Goal: Task Accomplishment & Management: Use online tool/utility

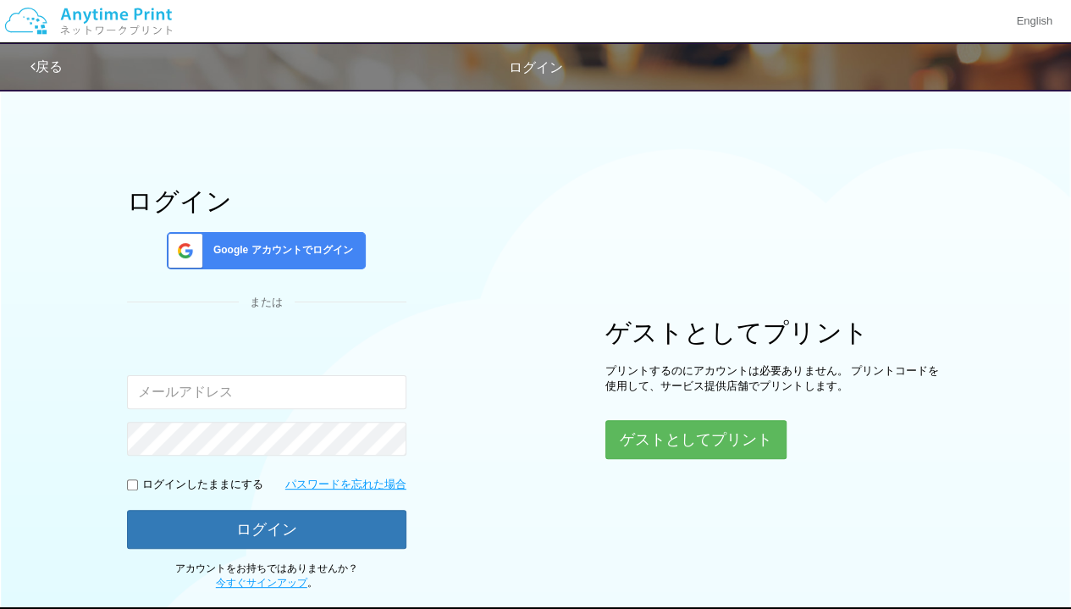
click at [661, 436] on button "ゲストとしてプリント" at bounding box center [695, 439] width 181 height 39
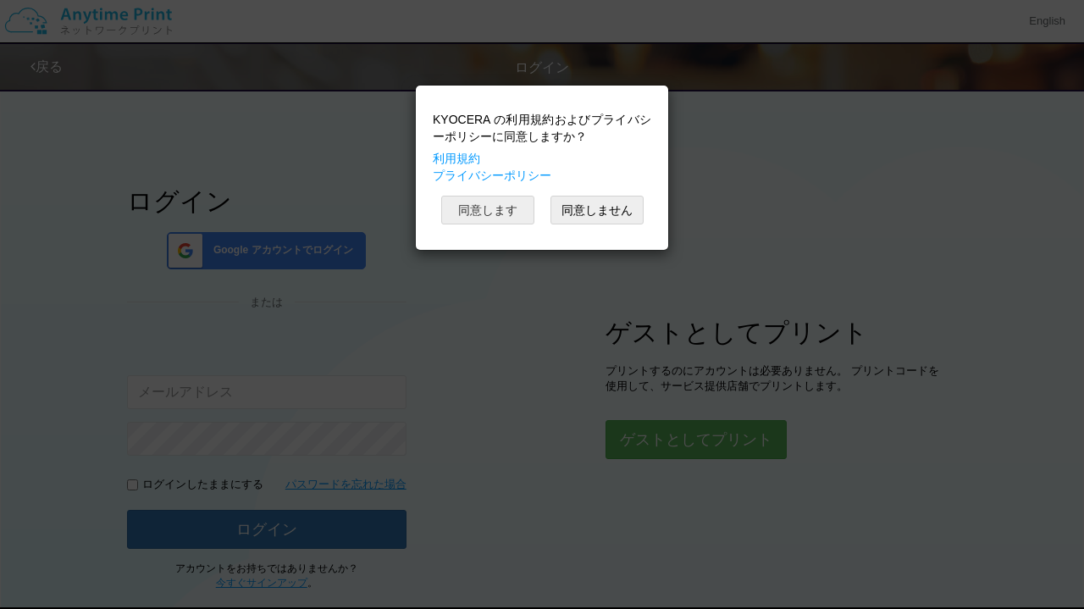
click at [498, 213] on button "同意します" at bounding box center [487, 210] width 93 height 29
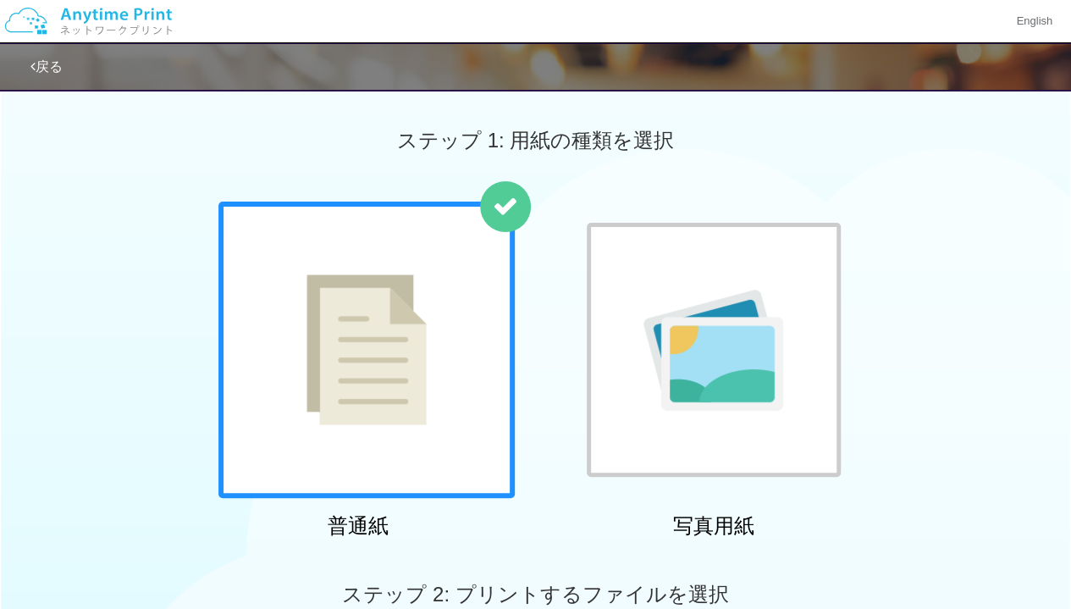
click at [487, 272] on div at bounding box center [366, 350] width 296 height 296
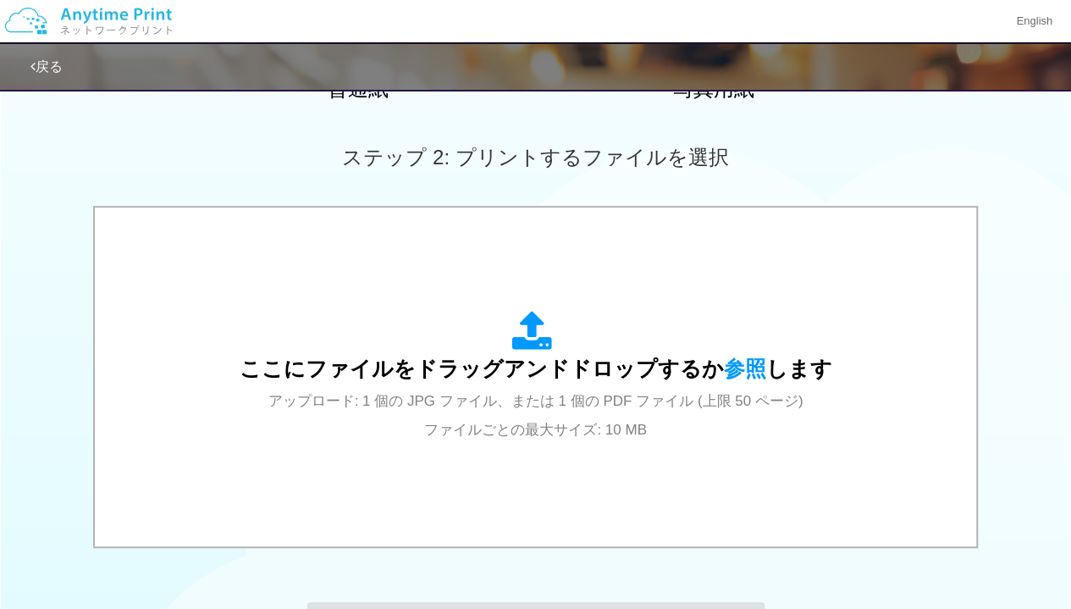
scroll to position [442, 0]
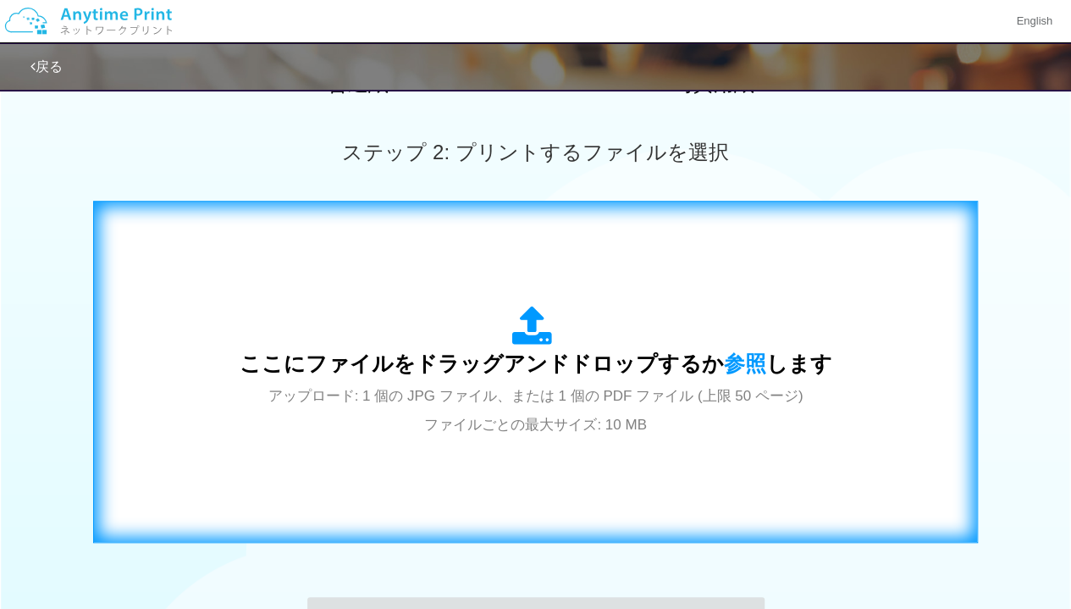
click at [849, 412] on div "ここにファイルをドラッグアンドドロップするか 参照 します アップロード: 1 個の JPG ファイル、または 1 個の PDF ファイル (上限 50 ペー…" at bounding box center [535, 371] width 849 height 307
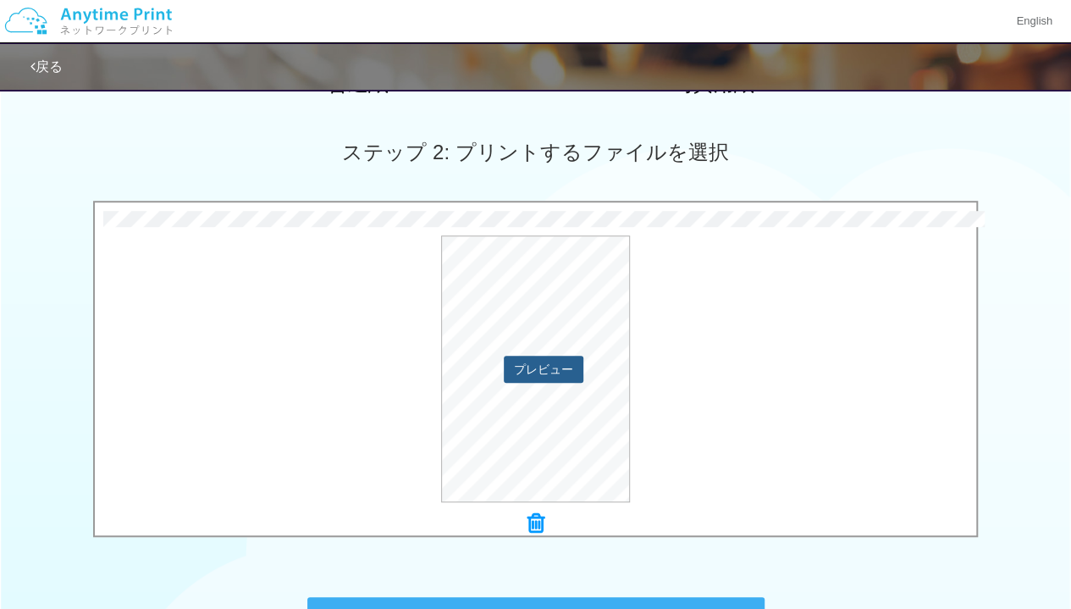
click at [544, 363] on button "プレビュー" at bounding box center [544, 369] width 80 height 27
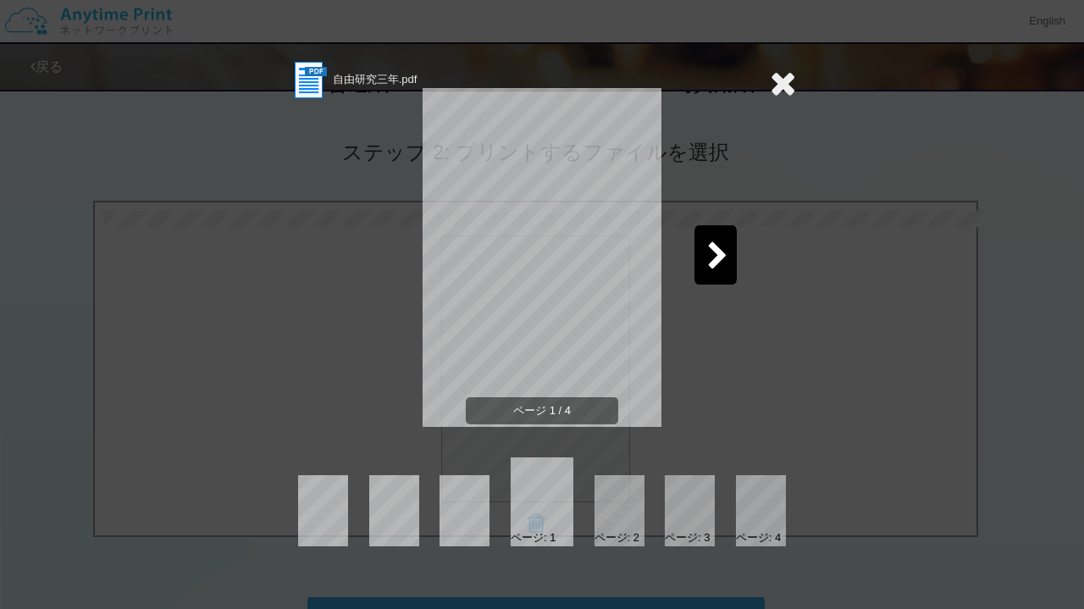
click at [708, 261] on icon at bounding box center [717, 257] width 21 height 30
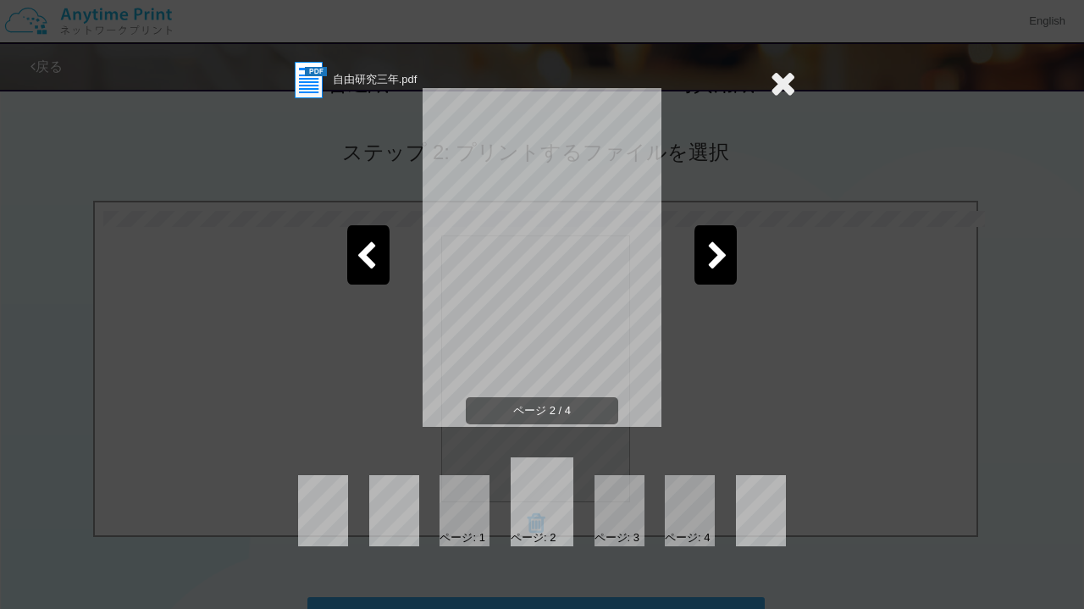
click at [708, 261] on icon at bounding box center [717, 257] width 21 height 30
click at [784, 82] on icon at bounding box center [783, 83] width 26 height 34
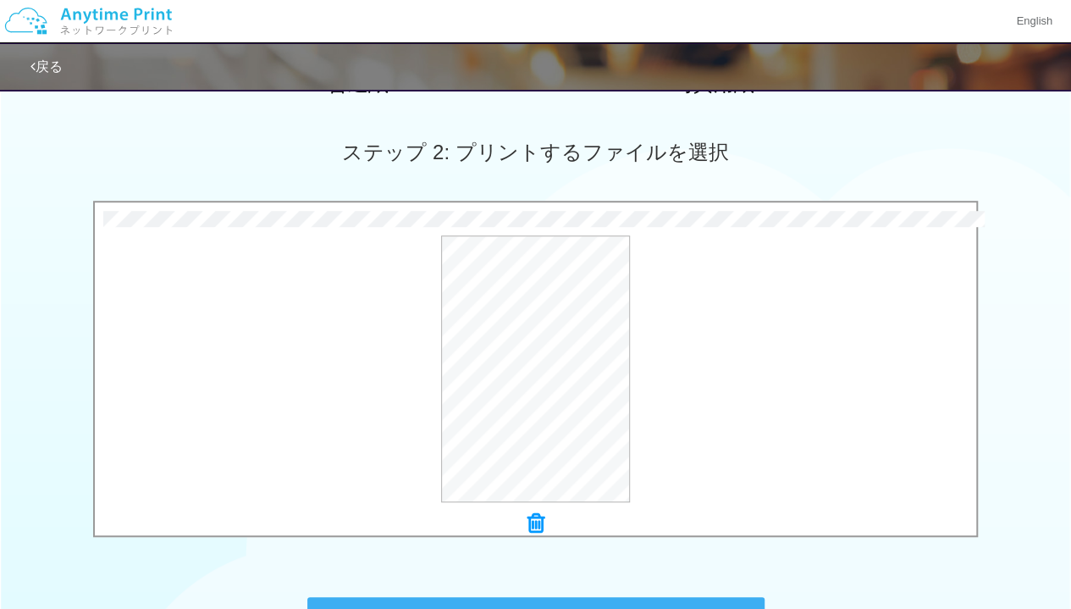
click at [536, 521] on icon at bounding box center [536, 523] width 17 height 22
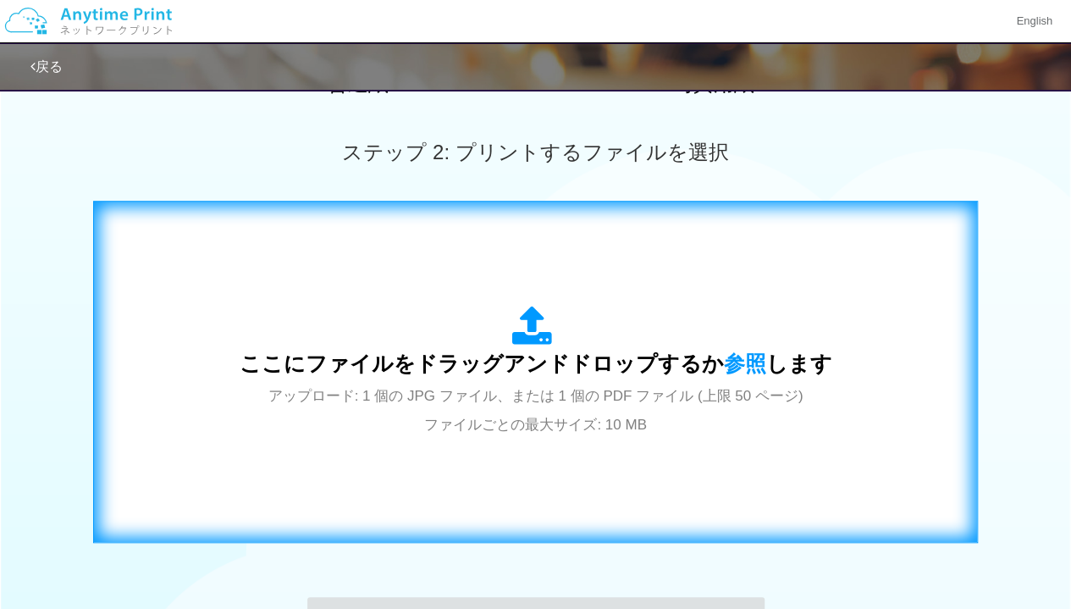
click at [535, 509] on div "ここにファイルをドラッグアンドドロップするか 参照 します アップロード: 1 個の JPG ファイル、または 1 個の PDF ファイル (上限 50 ペー…" at bounding box center [535, 371] width 849 height 307
click at [527, 290] on div "ここにファイルをドラッグアンドドロップするか 参照 します アップロード: 1 個の JPG ファイル、または 1 個の PDF ファイル (上限 50 ペー…" at bounding box center [535, 371] width 849 height 307
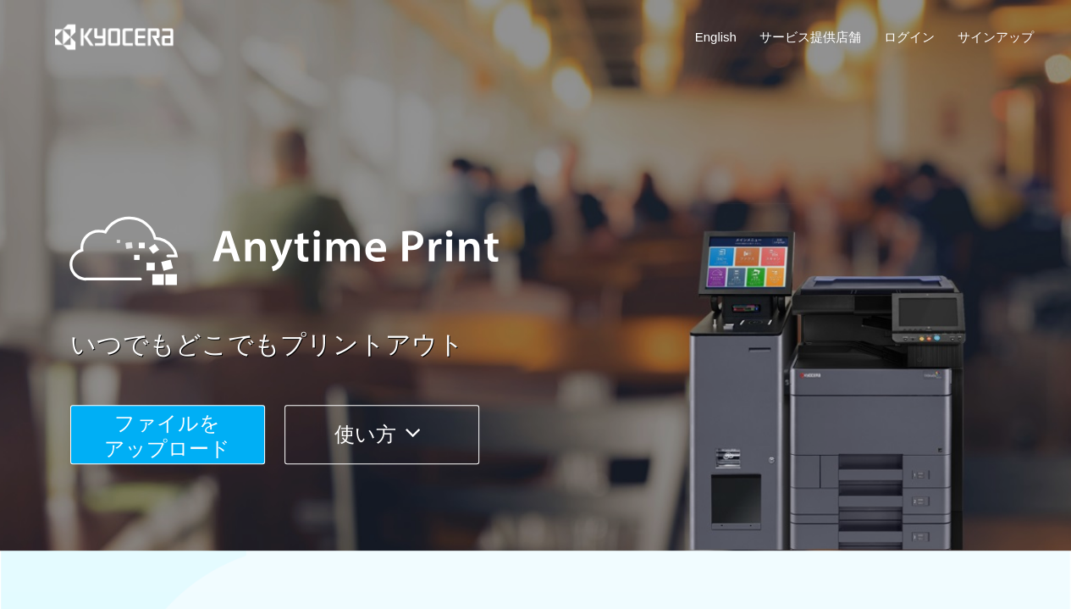
click at [229, 418] on button "ファイルを ​​アップロード" at bounding box center [167, 434] width 195 height 59
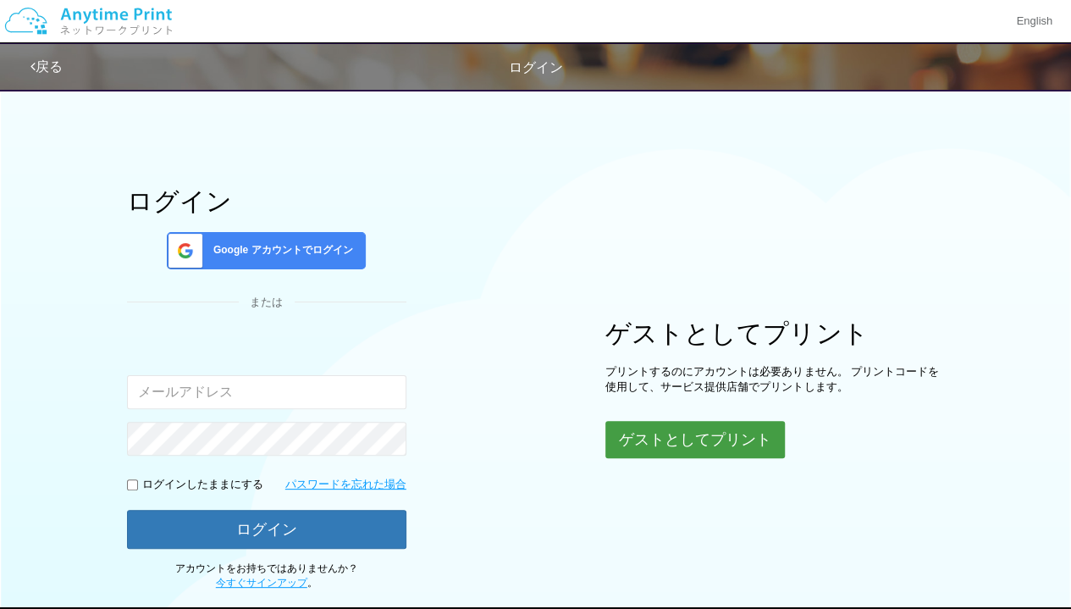
click at [686, 453] on button "ゲストとしてプリント" at bounding box center [695, 439] width 180 height 37
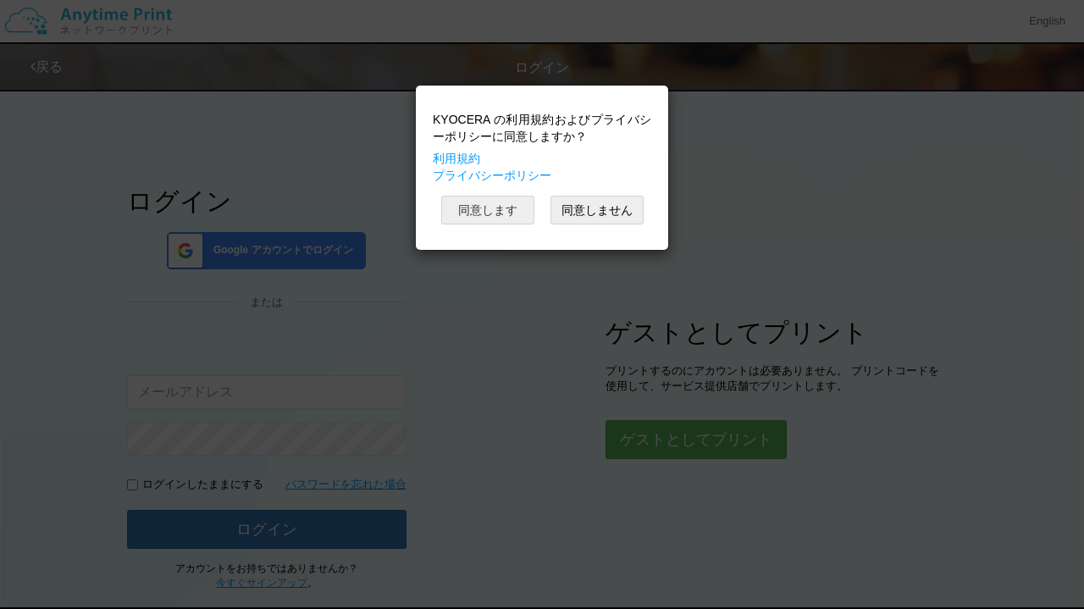
click at [494, 207] on button "同意します" at bounding box center [487, 210] width 93 height 29
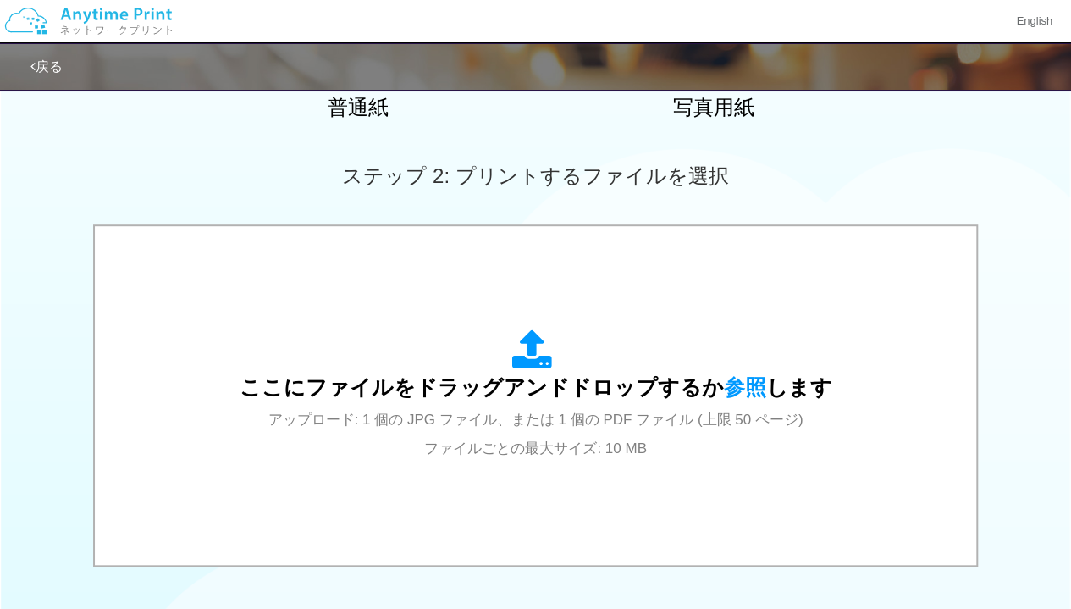
scroll to position [419, 0]
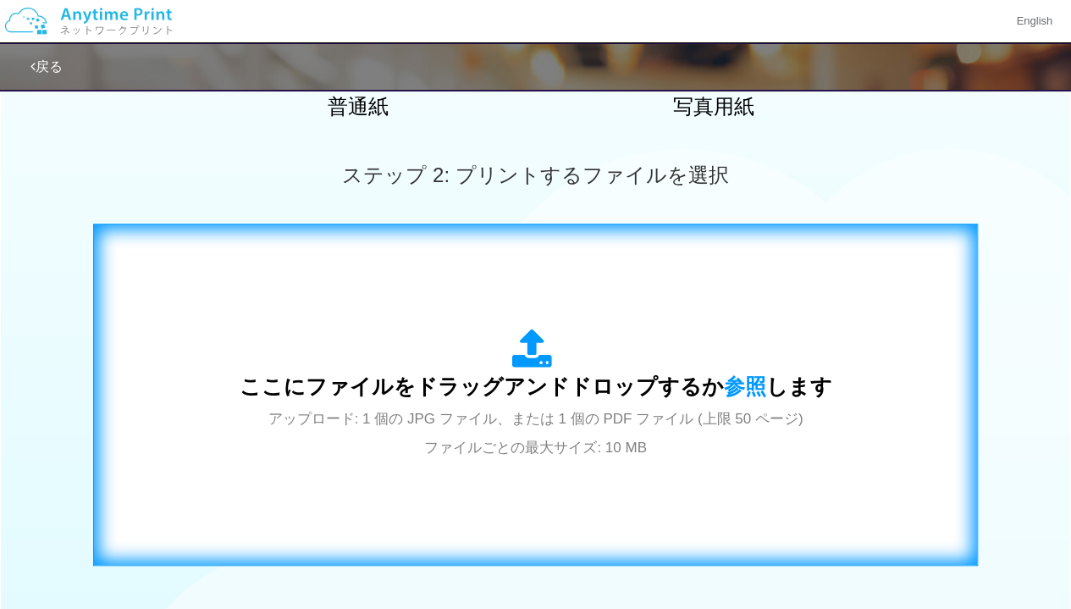
click at [811, 420] on div "ここにファイルをドラッグアンドドロップするか 参照 します アップロード: 1 個の JPG ファイル、または 1 個の PDF ファイル (上限 50 ペー…" at bounding box center [536, 395] width 593 height 132
click at [654, 506] on div "ここにファイルをドラッグアンドドロップするか 参照 します アップロード: 1 個の JPG ファイル、または 1 個の PDF ファイル (上限 50 ペー…" at bounding box center [535, 394] width 849 height 307
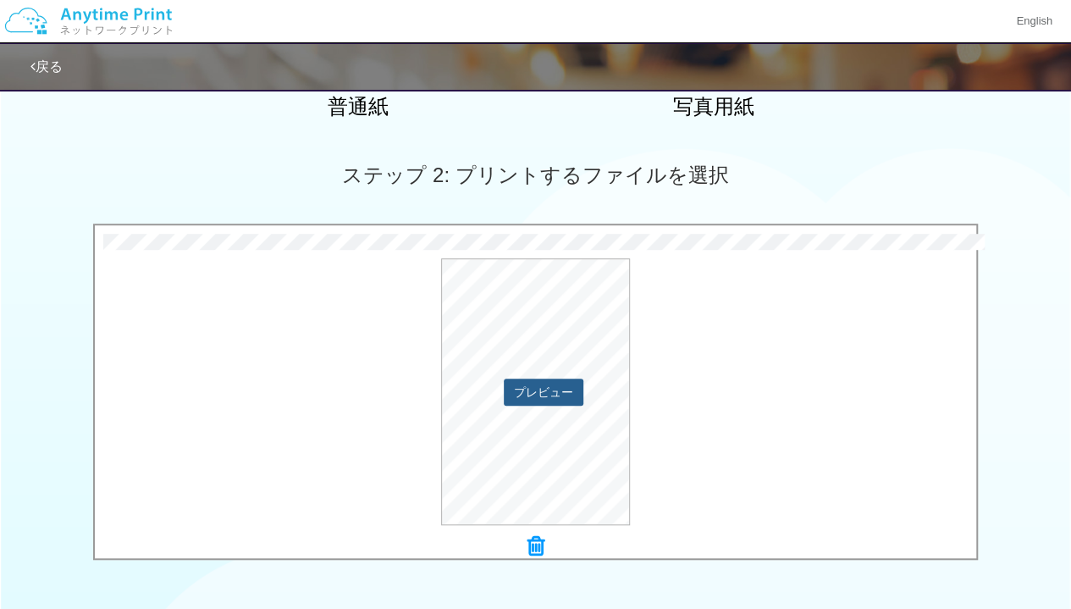
click at [566, 395] on button "プレビュー" at bounding box center [544, 392] width 80 height 27
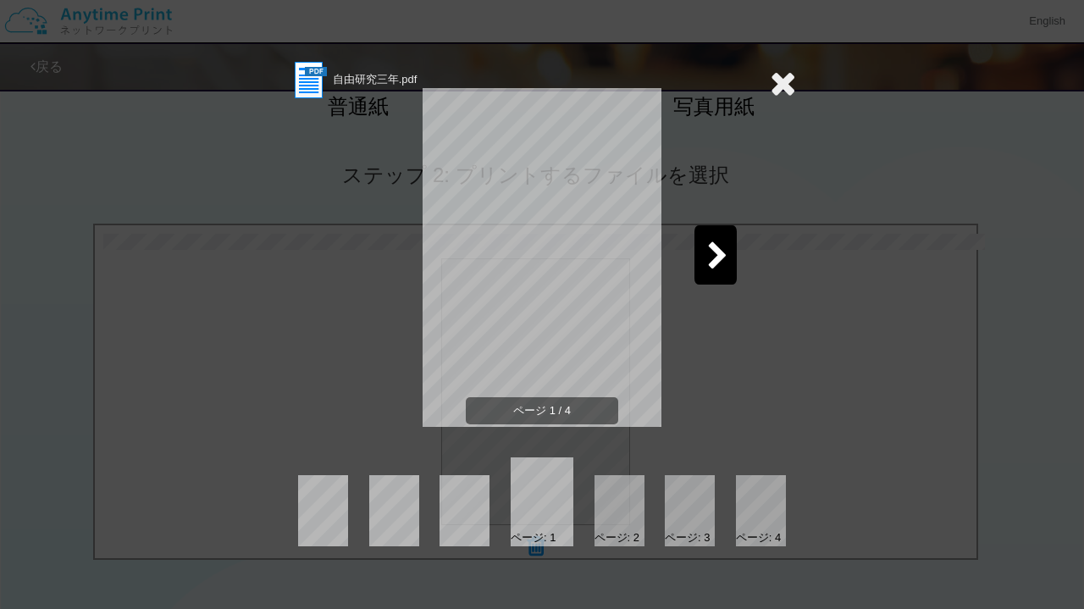
click at [711, 254] on icon at bounding box center [717, 257] width 21 height 30
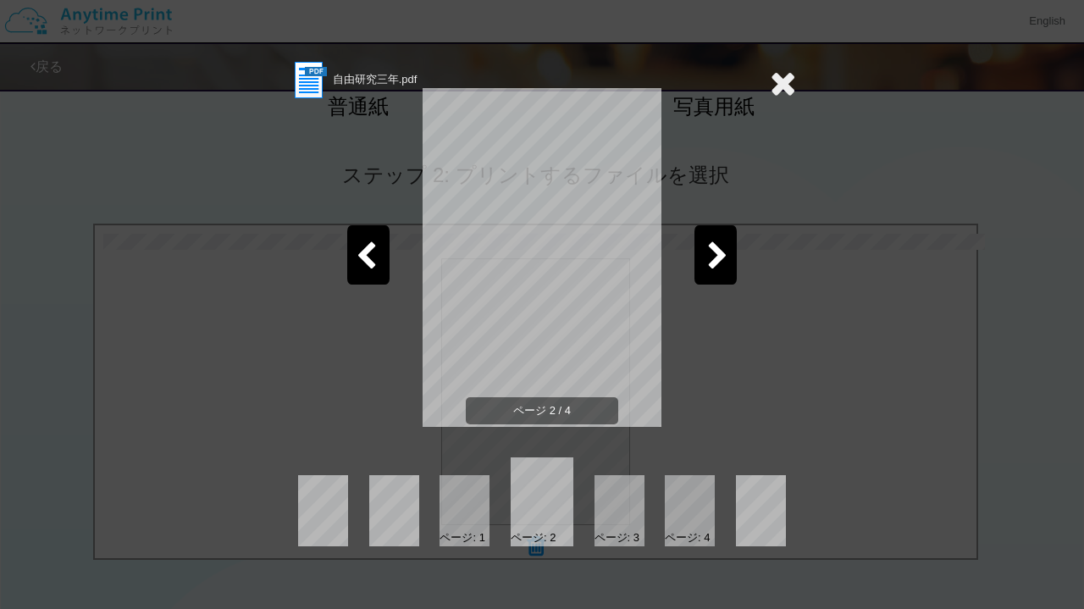
click at [310, 75] on img at bounding box center [308, 79] width 41 height 41
click at [791, 91] on icon at bounding box center [783, 83] width 26 height 34
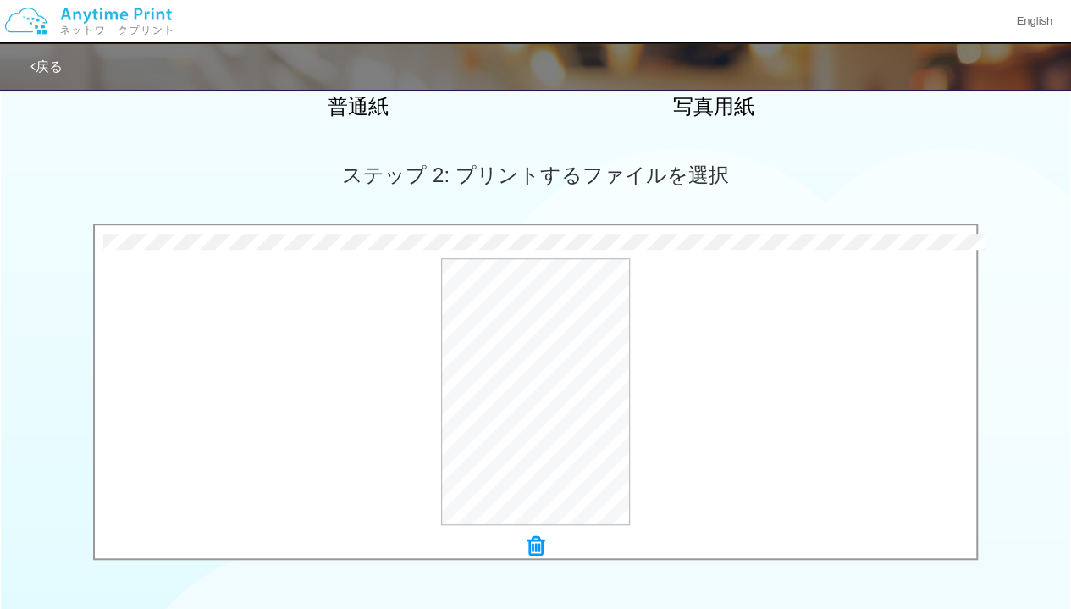
drag, startPoint x: 791, startPoint y: 91, endPoint x: 559, endPoint y: 562, distance: 525.7
click at [539, 550] on icon at bounding box center [536, 546] width 17 height 22
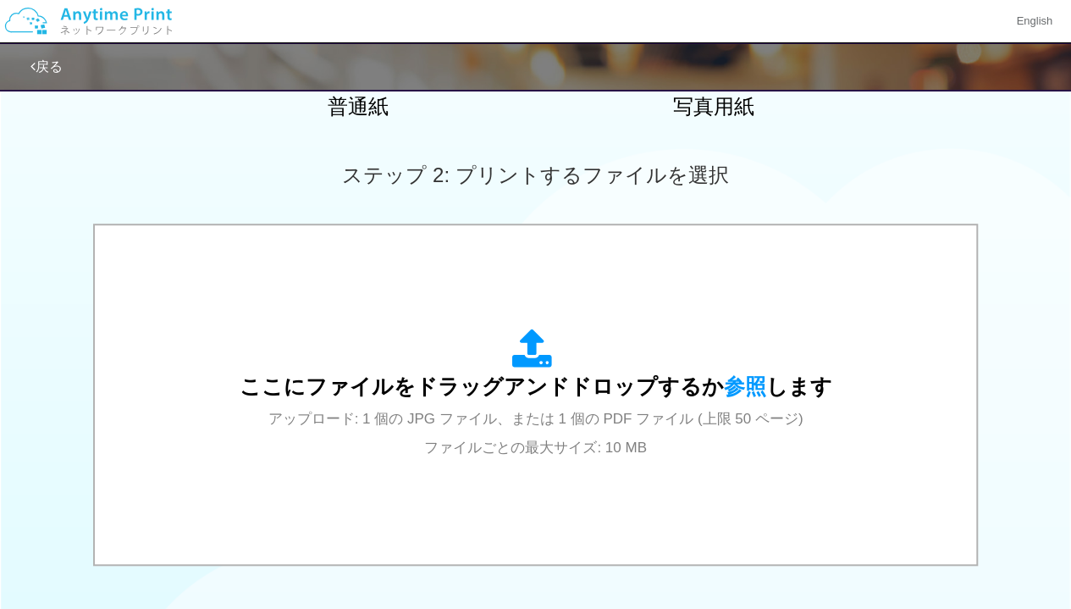
click at [539, 550] on div "ここにファイルをドラッグアンドドロップするか 参照 します アップロード: 1 個の JPG ファイル、または 1 個の PDF ファイル (上限 50 ペー…" at bounding box center [535, 395] width 885 height 342
click at [55, 63] on link "戻る" at bounding box center [46, 66] width 32 height 14
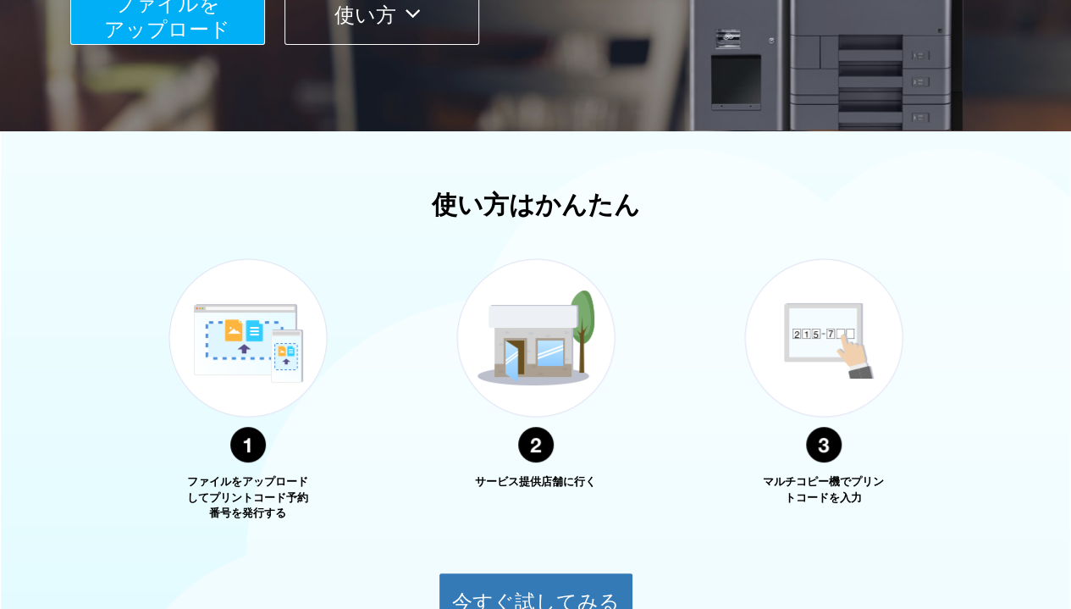
click at [224, 36] on span "ファイルを ​​アップロード" at bounding box center [167, 16] width 126 height 48
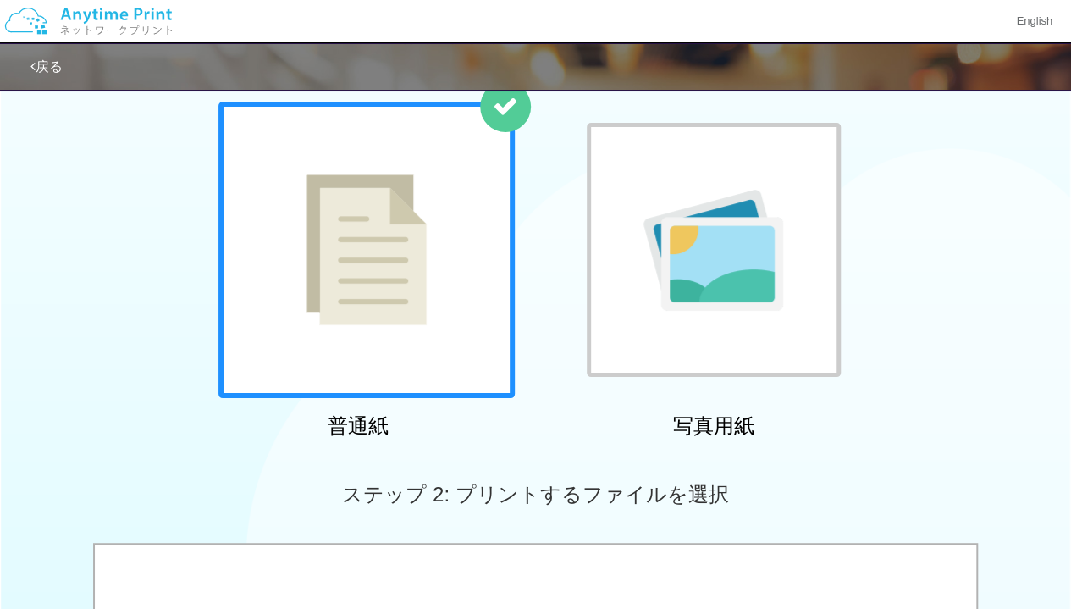
scroll to position [419, 0]
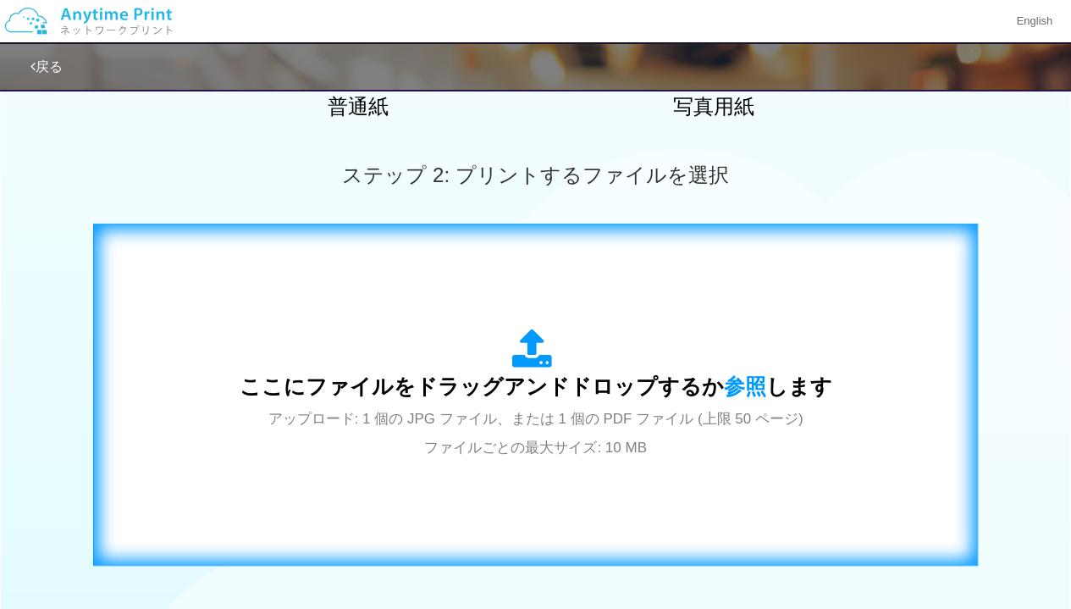
click at [511, 299] on div "ここにファイルをドラッグアンドドロップするか 参照 します アップロード: 1 個の JPG ファイル、または 1 個の PDF ファイル (上限 50 ペー…" at bounding box center [535, 394] width 849 height 307
click at [671, 555] on div "ここにファイルをドラッグアンドドロップするか 参照 します アップロード: 1 個の JPG ファイル、または 1 個の PDF ファイル (上限 50 ペー…" at bounding box center [535, 395] width 885 height 342
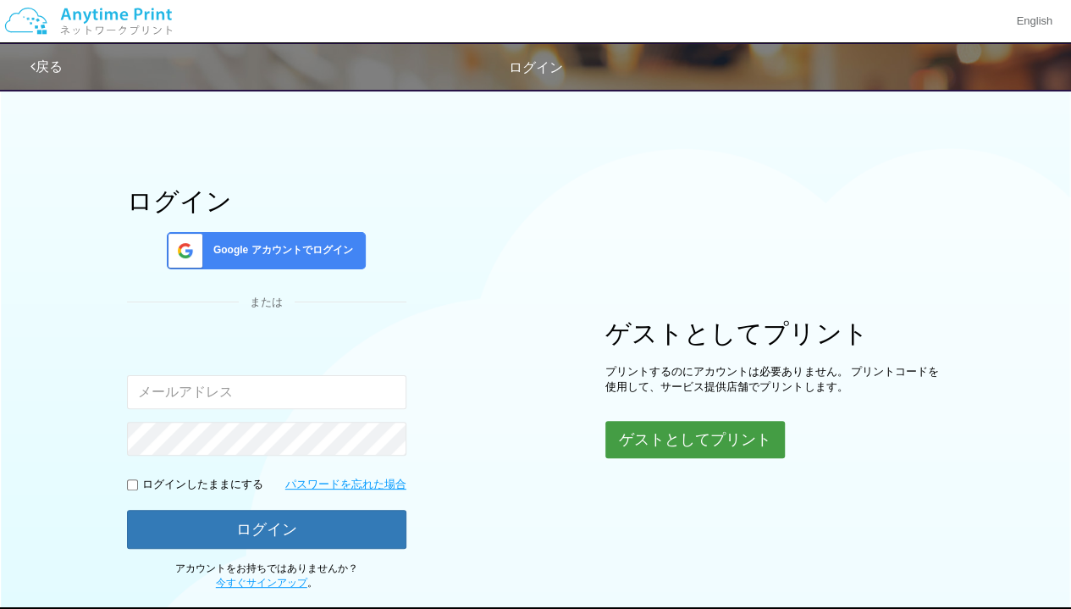
click at [676, 433] on button "ゲストとしてプリント" at bounding box center [695, 439] width 180 height 37
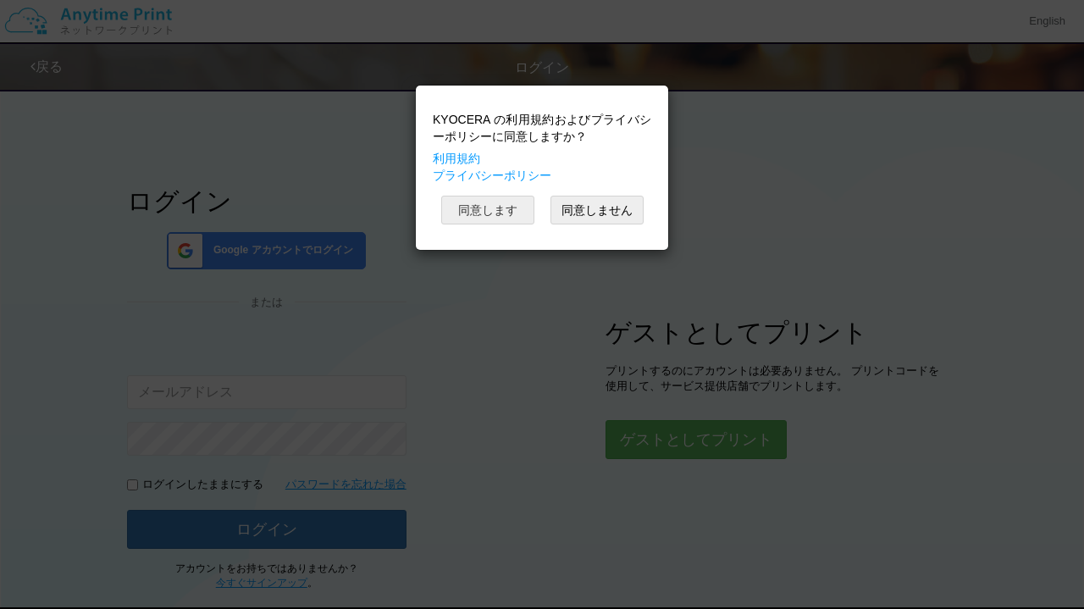
click at [504, 206] on button "同意します" at bounding box center [487, 210] width 93 height 29
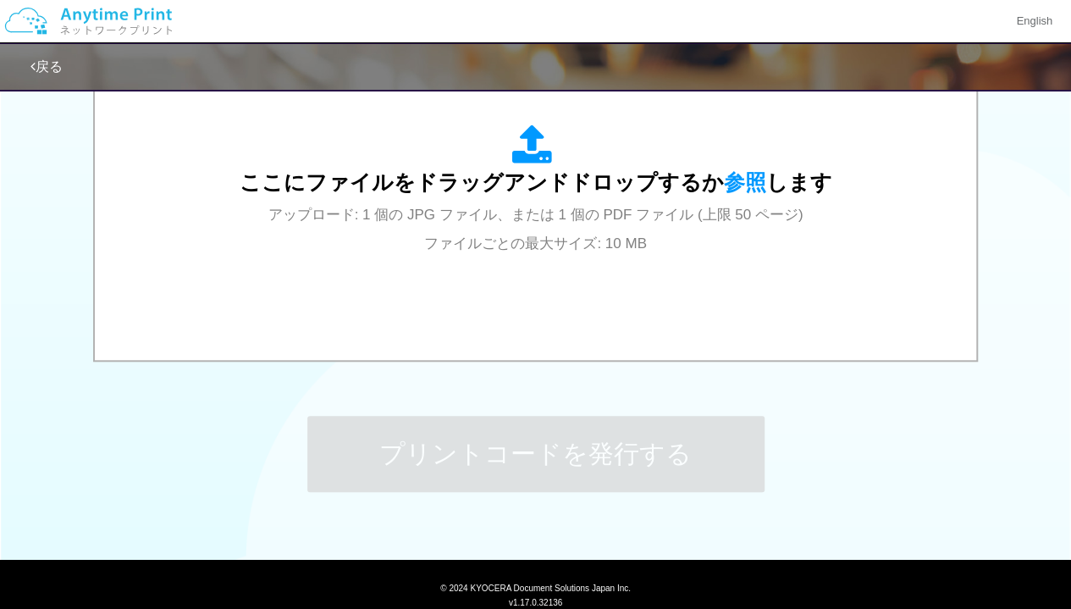
scroll to position [678, 0]
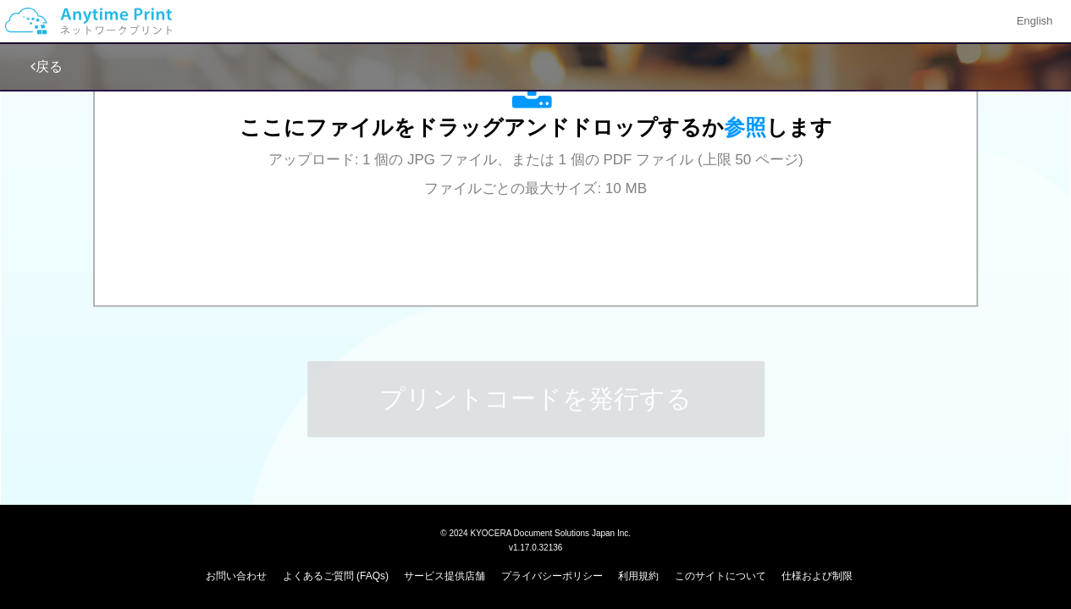
click at [915, 293] on div "ここにファイルをドラッグアンドドロップするか 参照 します アップロード: 1 個の JPG ファイル、または 1 個の PDF ファイル (上限 50 ペー…" at bounding box center [535, 135] width 885 height 342
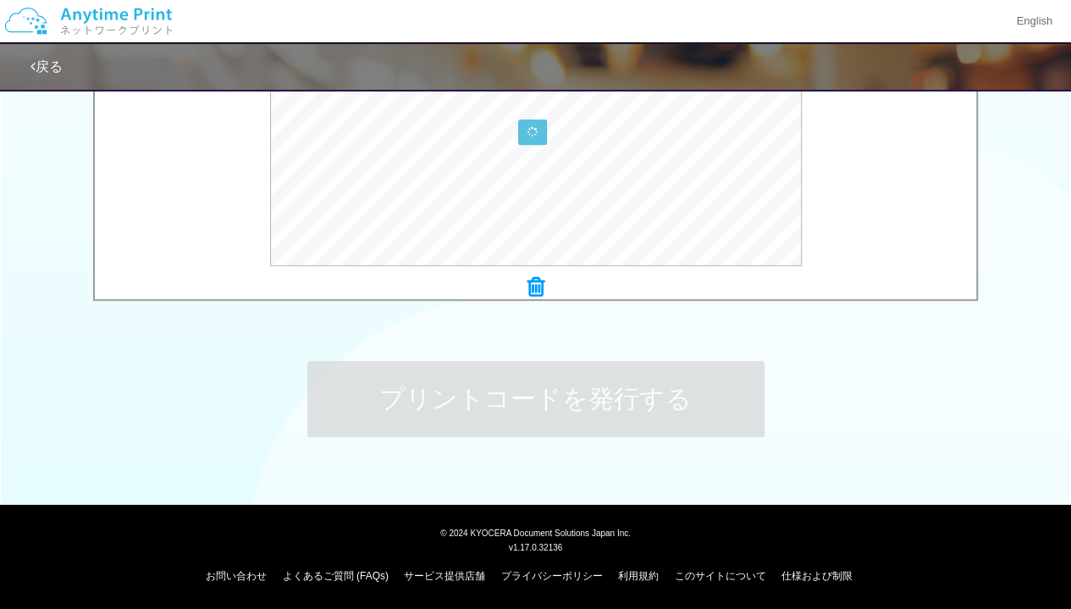
scroll to position [336, 0]
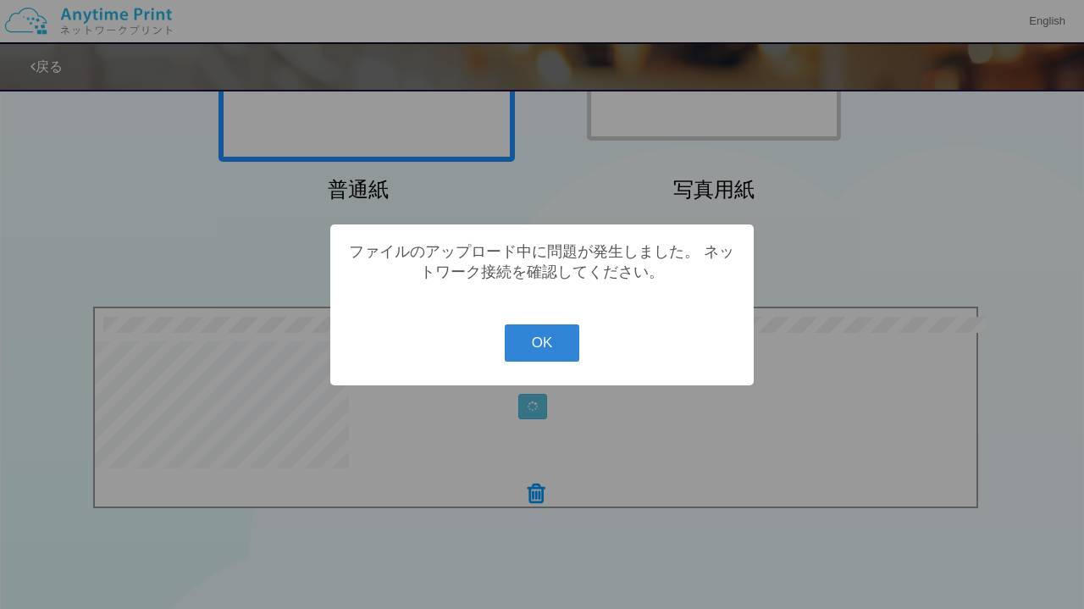
click at [566, 339] on button "OK" at bounding box center [542, 342] width 75 height 37
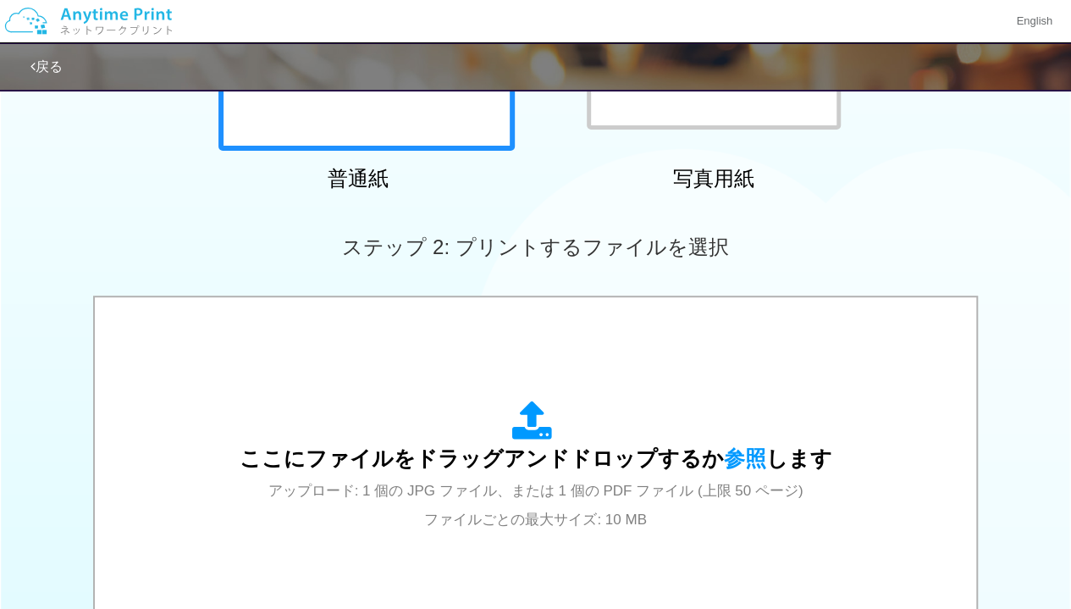
scroll to position [348, 0]
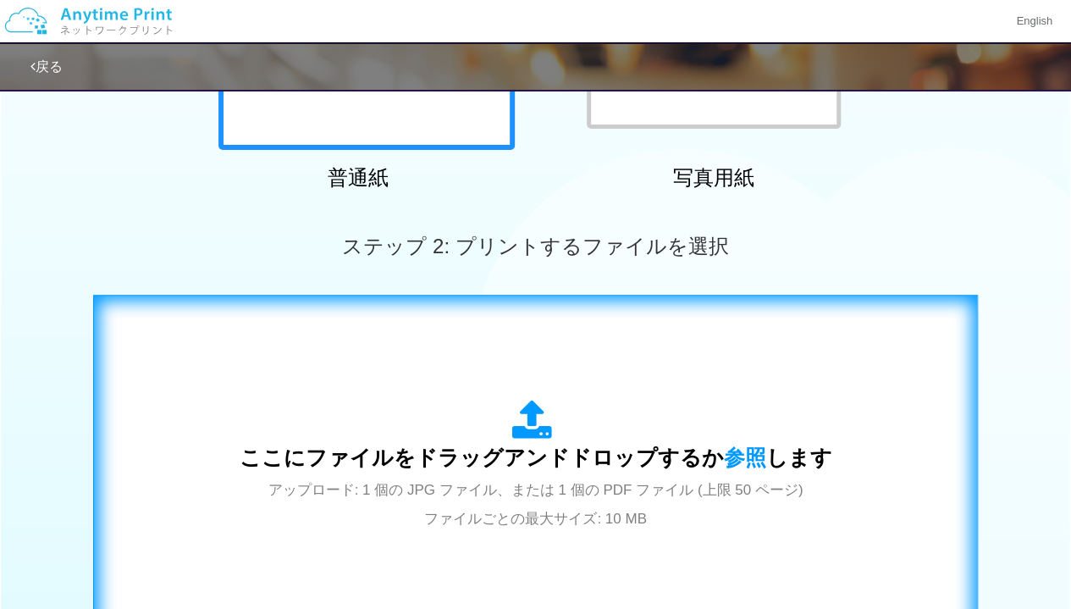
click at [649, 376] on div "ここにファイルをドラッグアンドドロップするか 参照 します アップロード: 1 個の JPG ファイル、または 1 個の PDF ファイル (上限 50 ペー…" at bounding box center [535, 465] width 849 height 307
click at [459, 407] on div "ここにファイルをドラッグアンドドロップするか 参照 します アップロード: 1 個の JPG ファイル、または 1 個の PDF ファイル (上限 50 ペー…" at bounding box center [536, 466] width 593 height 132
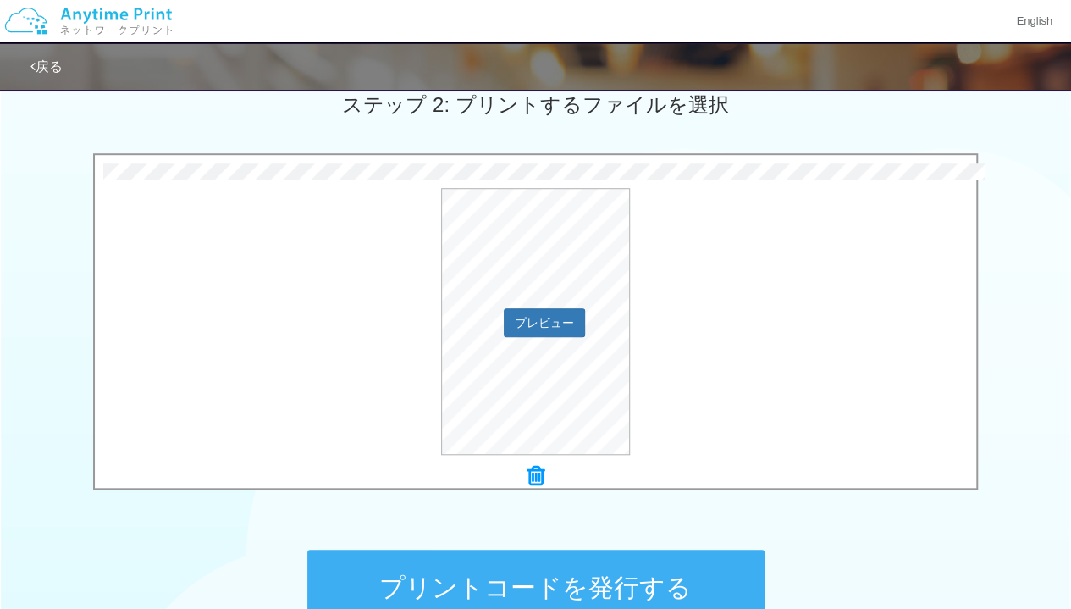
scroll to position [494, 0]
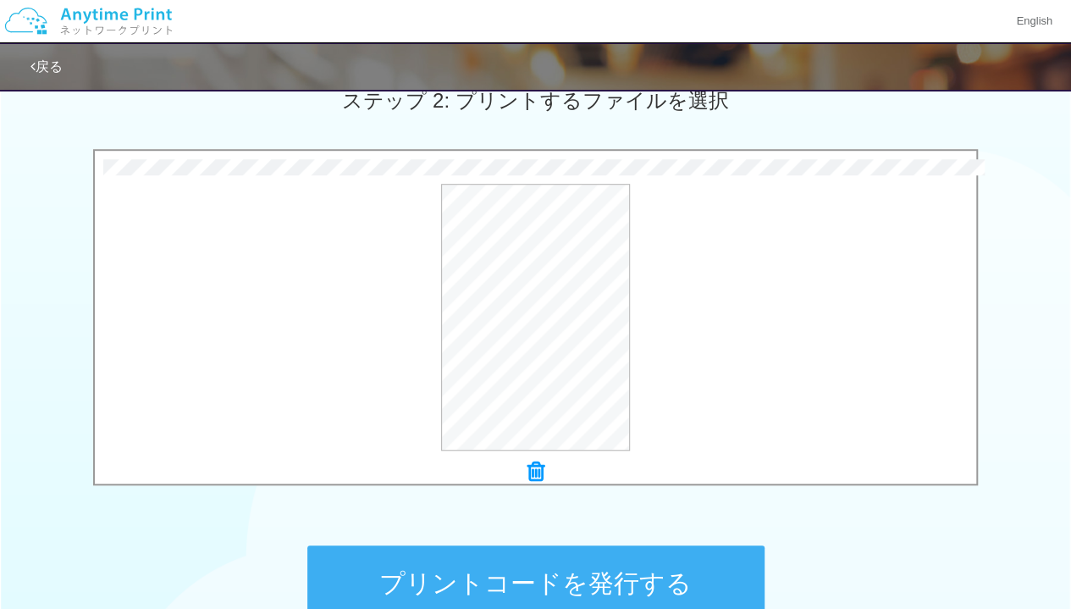
click at [543, 479] on icon at bounding box center [536, 472] width 17 height 22
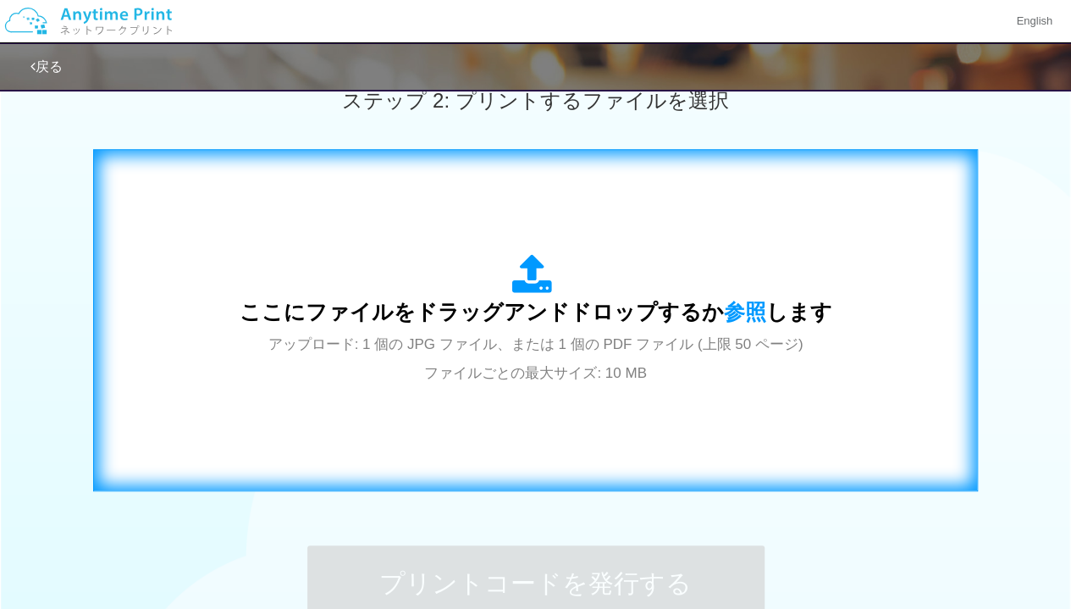
click at [637, 405] on div "ここにファイルをドラッグアンドドロップするか 参照 します アップロード: 1 個の JPG ファイル、または 1 個の PDF ファイル (上限 50 ペー…" at bounding box center [535, 320] width 849 height 307
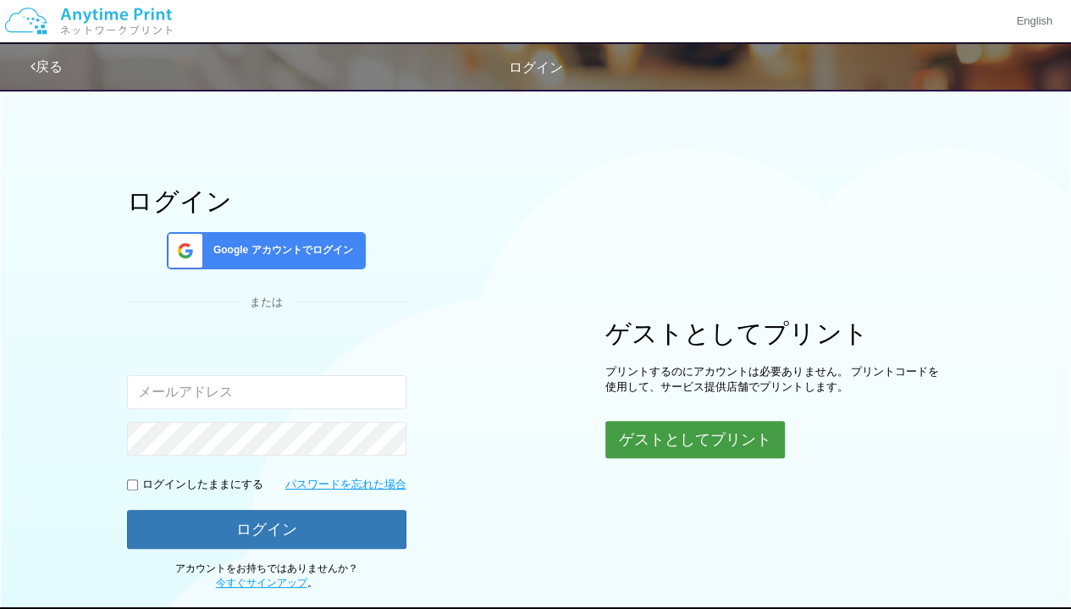
click at [683, 440] on button "ゲストとしてプリント" at bounding box center [695, 439] width 180 height 37
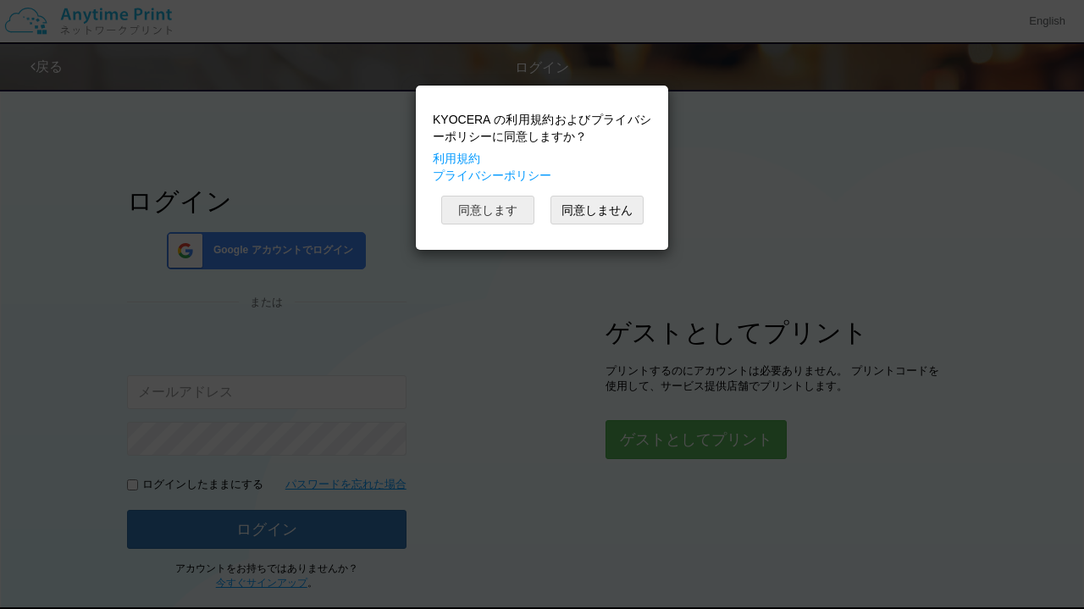
click at [501, 196] on button "同意します" at bounding box center [487, 210] width 93 height 29
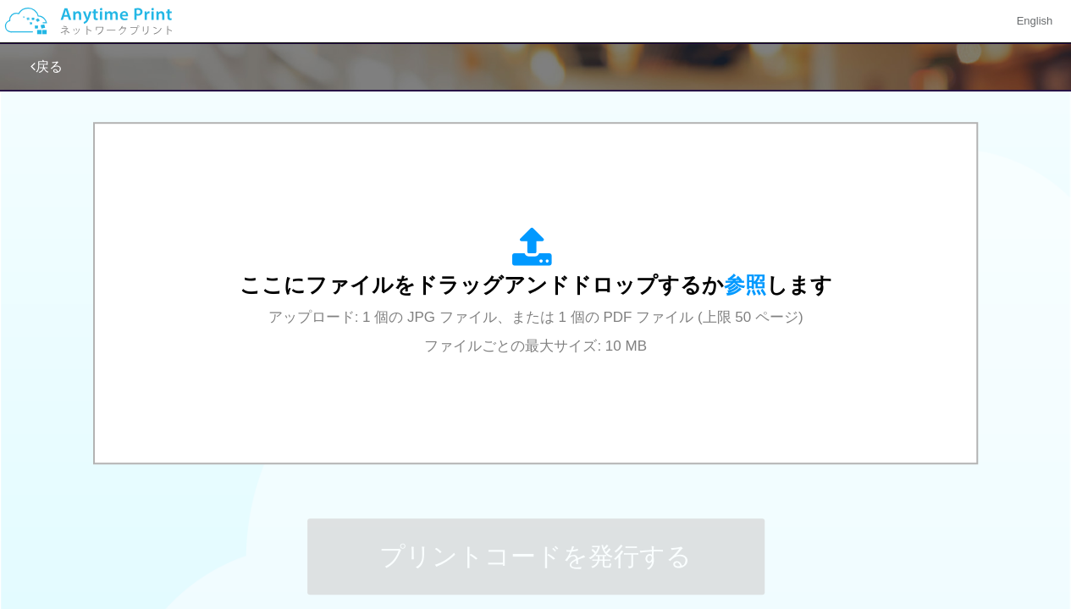
scroll to position [557, 0]
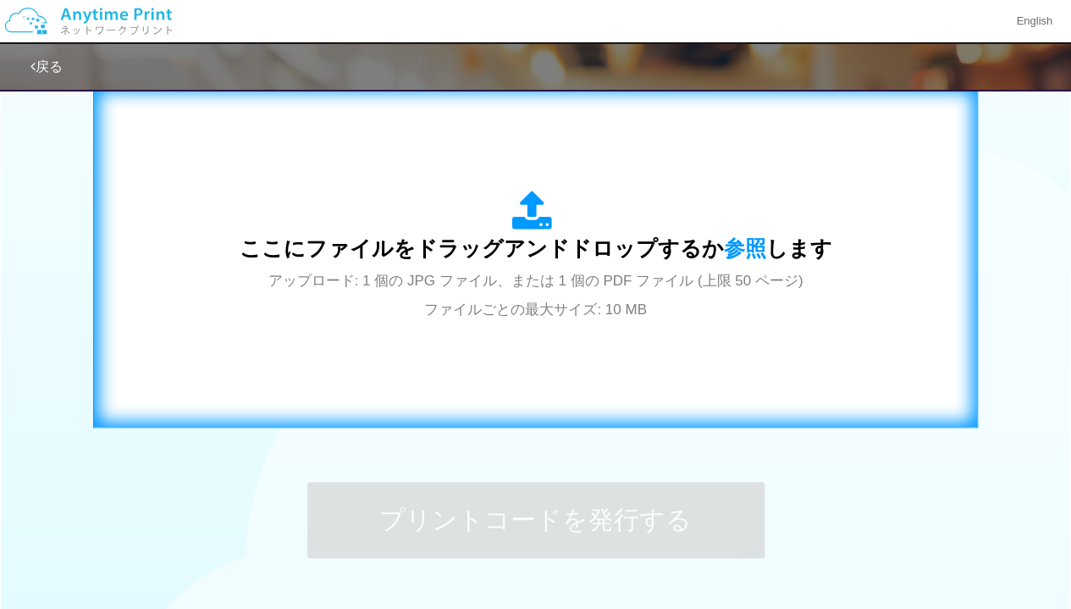
click at [763, 330] on div "ここにファイルをドラッグアンドドロップするか 参照 します アップロード: 1 個の JPG ファイル、または 1 個の PDF ファイル (上限 50 ペー…" at bounding box center [535, 256] width 849 height 307
click at [681, 351] on div "ここにファイルをドラッグアンドドロップするか 参照 します アップロード: 1 個の JPG ファイル、または 1 個の PDF ファイル (上限 50 ペー…" at bounding box center [535, 256] width 849 height 307
click at [265, 185] on div "ここにファイルをドラッグアンドドロップするか 参照 します アップロード: 1 個の JPG ファイル、または 1 個の PDF ファイル (上限 50 ペー…" at bounding box center [535, 256] width 849 height 307
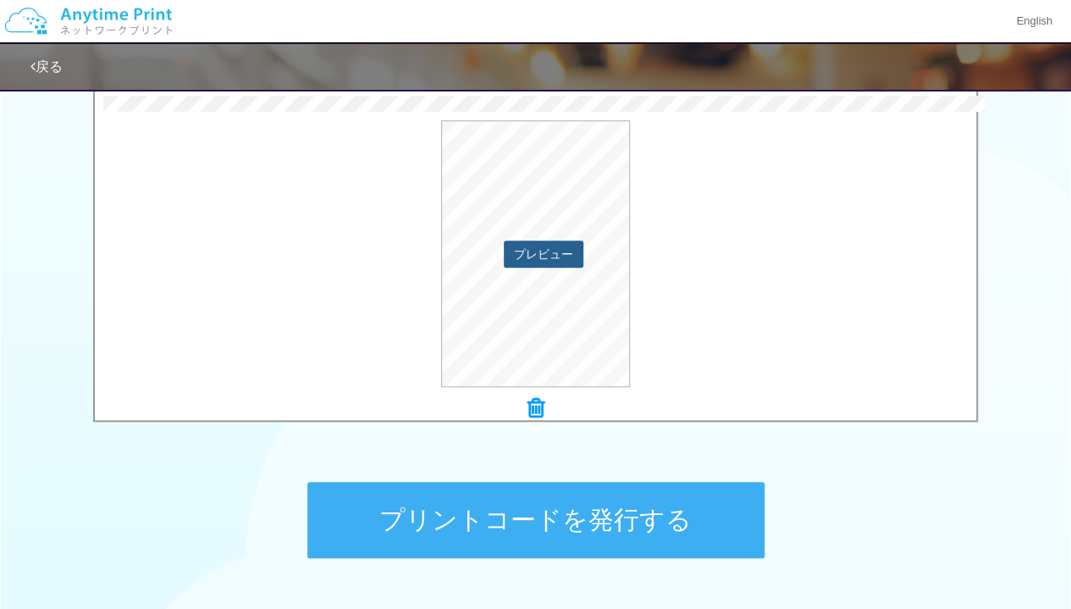
click at [517, 253] on button "プレビュー" at bounding box center [544, 254] width 80 height 27
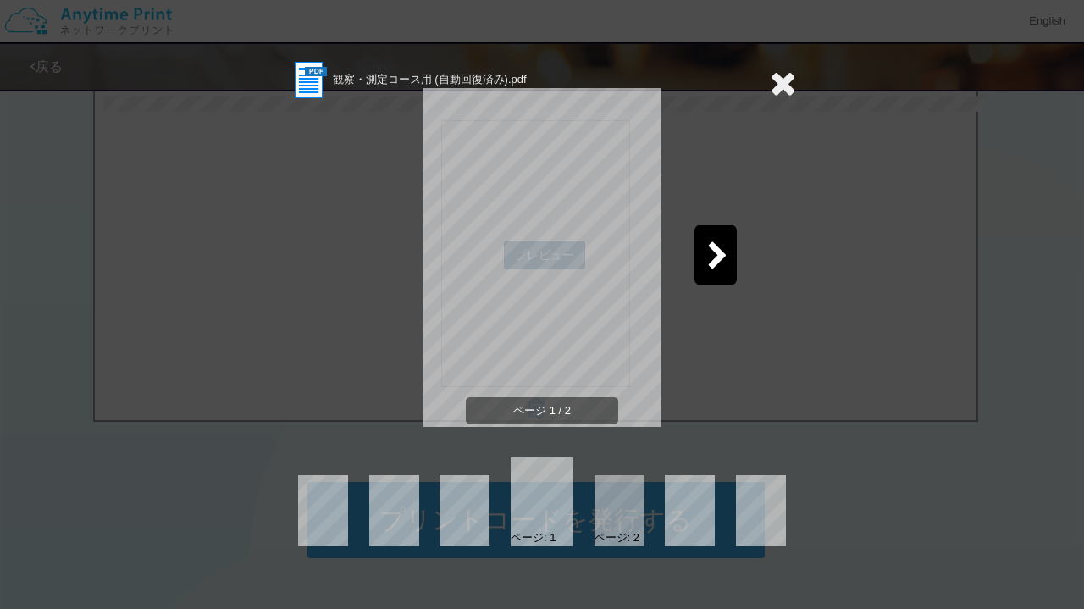
click at [621, 525] on div at bounding box center [619, 510] width 50 height 71
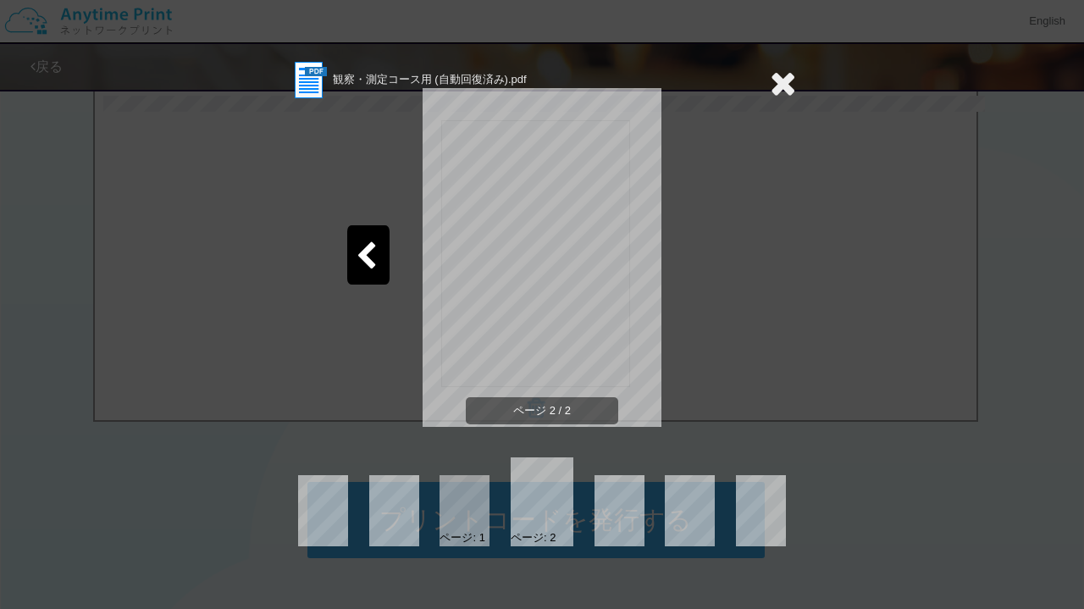
click at [795, 91] on icon at bounding box center [783, 83] width 26 height 34
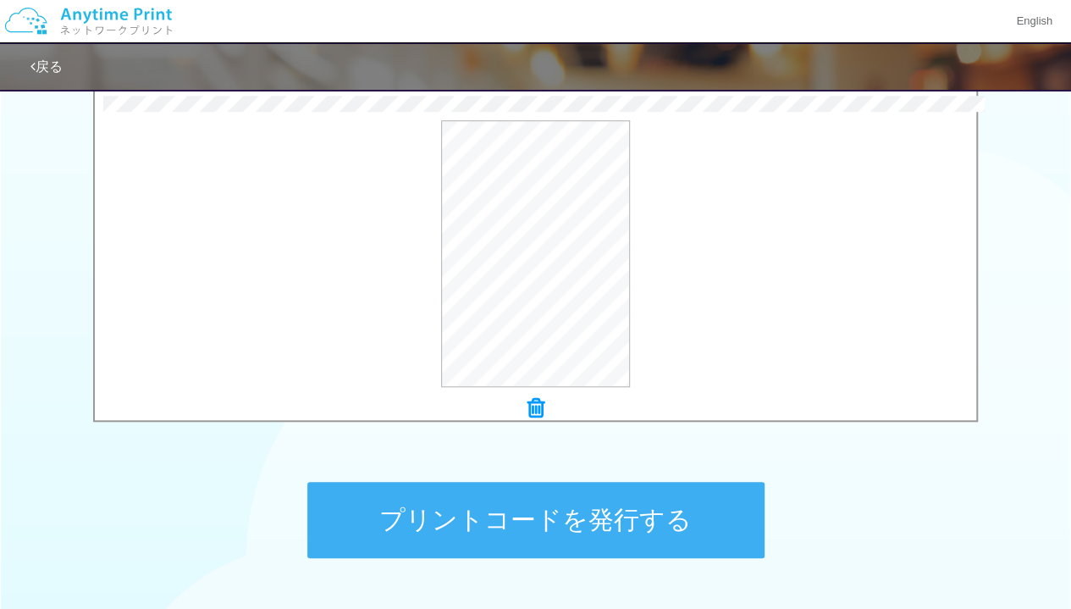
click at [651, 521] on button "プリントコードを発行する" at bounding box center [535, 520] width 457 height 76
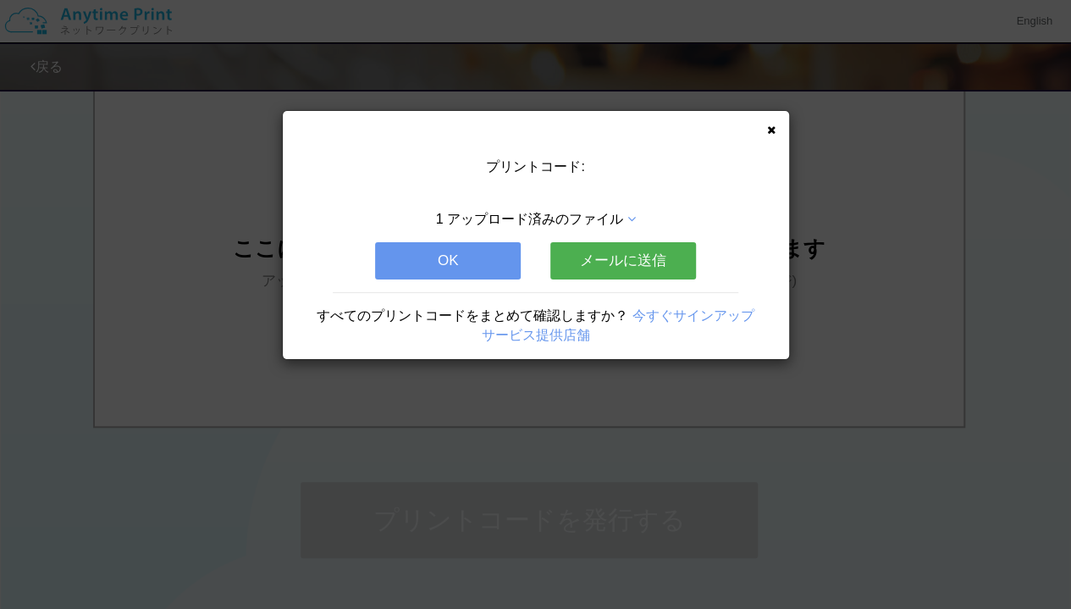
scroll to position [0, 0]
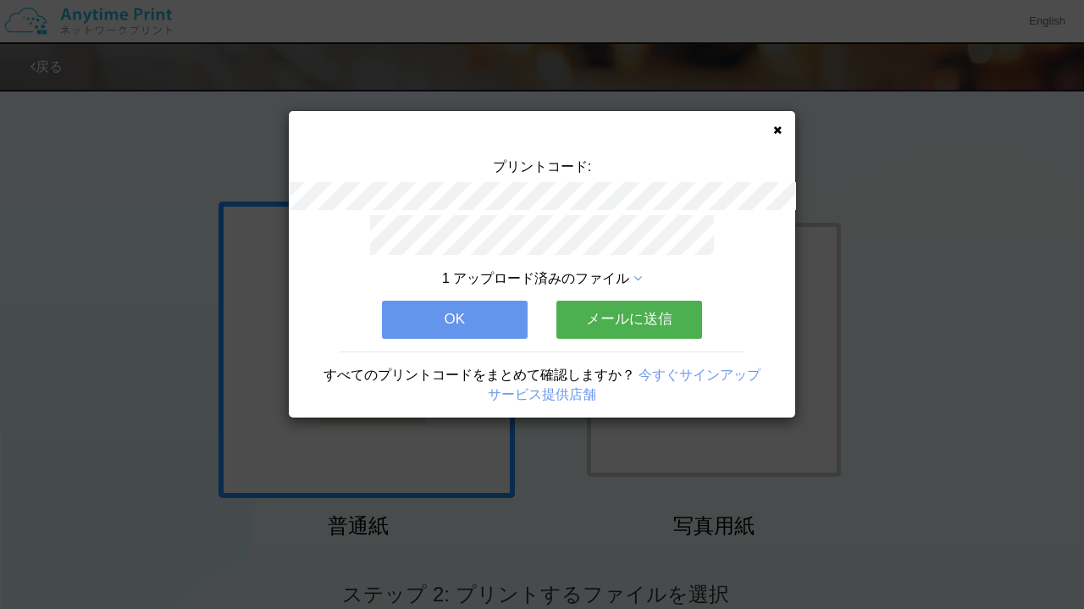
click at [428, 301] on button "OK" at bounding box center [455, 319] width 146 height 37
